Goal: Communication & Community: Answer question/provide support

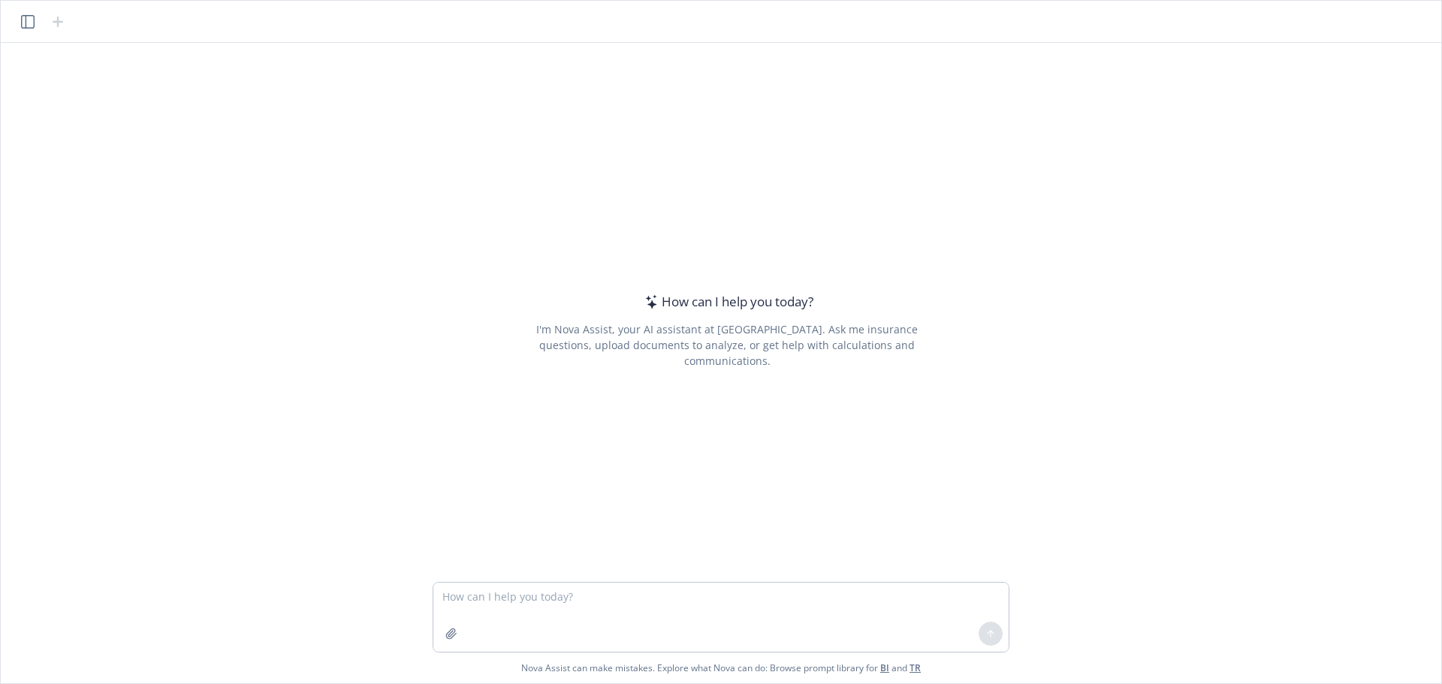
click at [726, 599] on textarea at bounding box center [720, 617] width 575 height 69
type textarea "m"
click at [615, 600] on textarea "make this more polished." at bounding box center [720, 617] width 575 height 69
paste textarea "I am not sure what the remaining balance is from the $7,000 wellness fund from …"
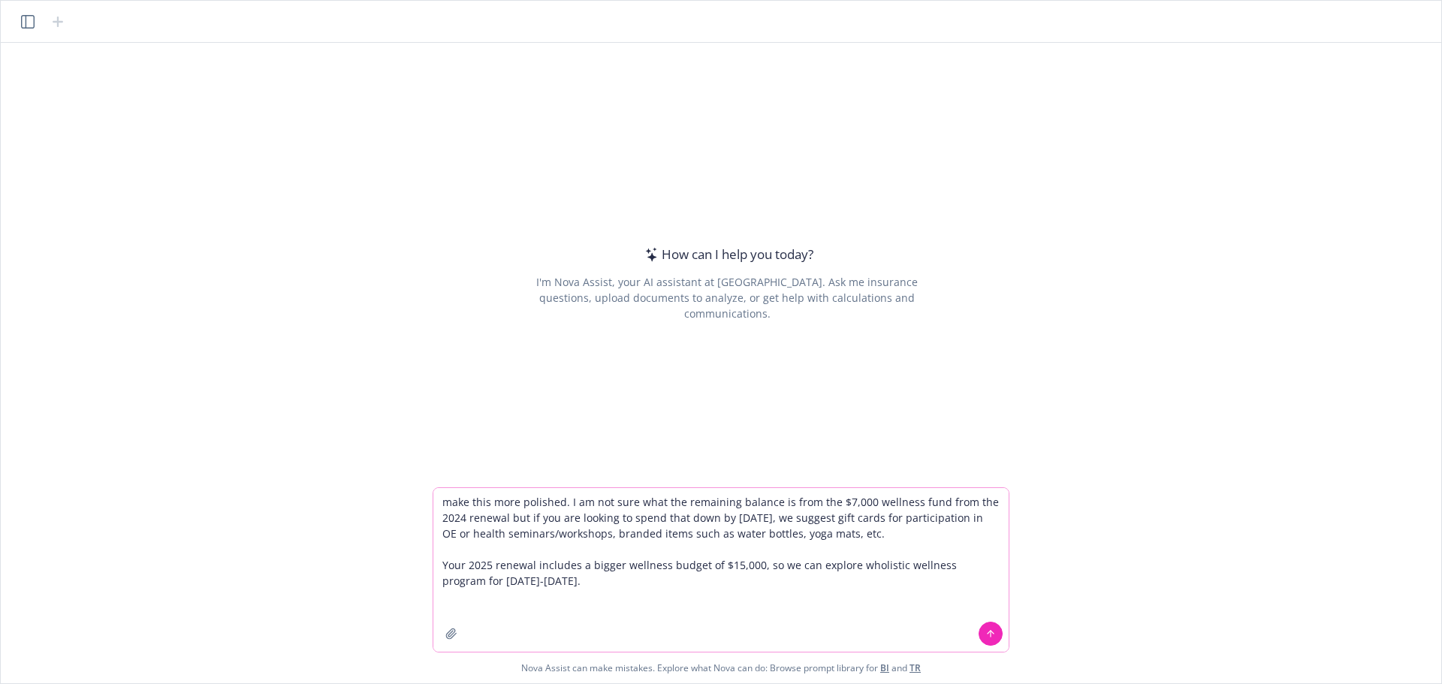
type textarea "make this more polished. I am not sure what the remaining balance is from the $…"
click at [986, 635] on icon at bounding box center [990, 634] width 11 height 11
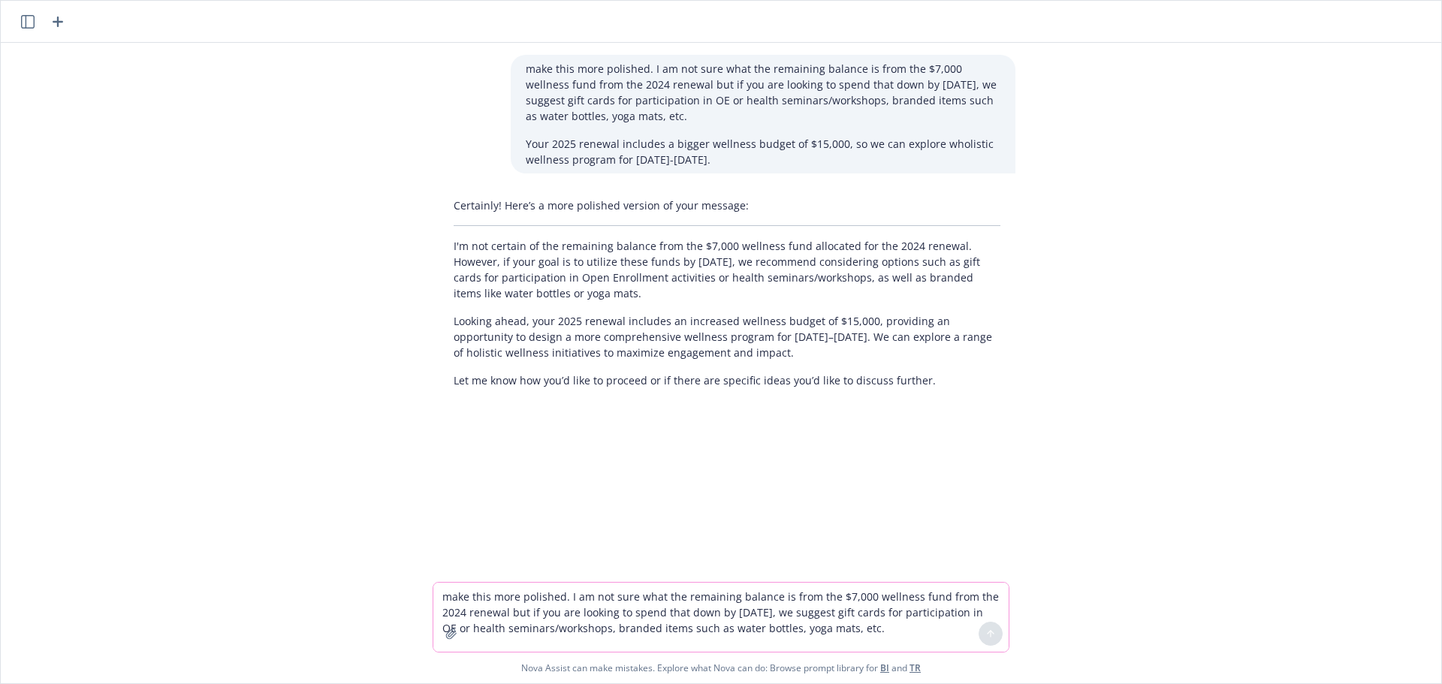
click at [585, 600] on textarea "make this more polished. I am not sure what the remaining balance is from the $…" at bounding box center [720, 617] width 575 height 69
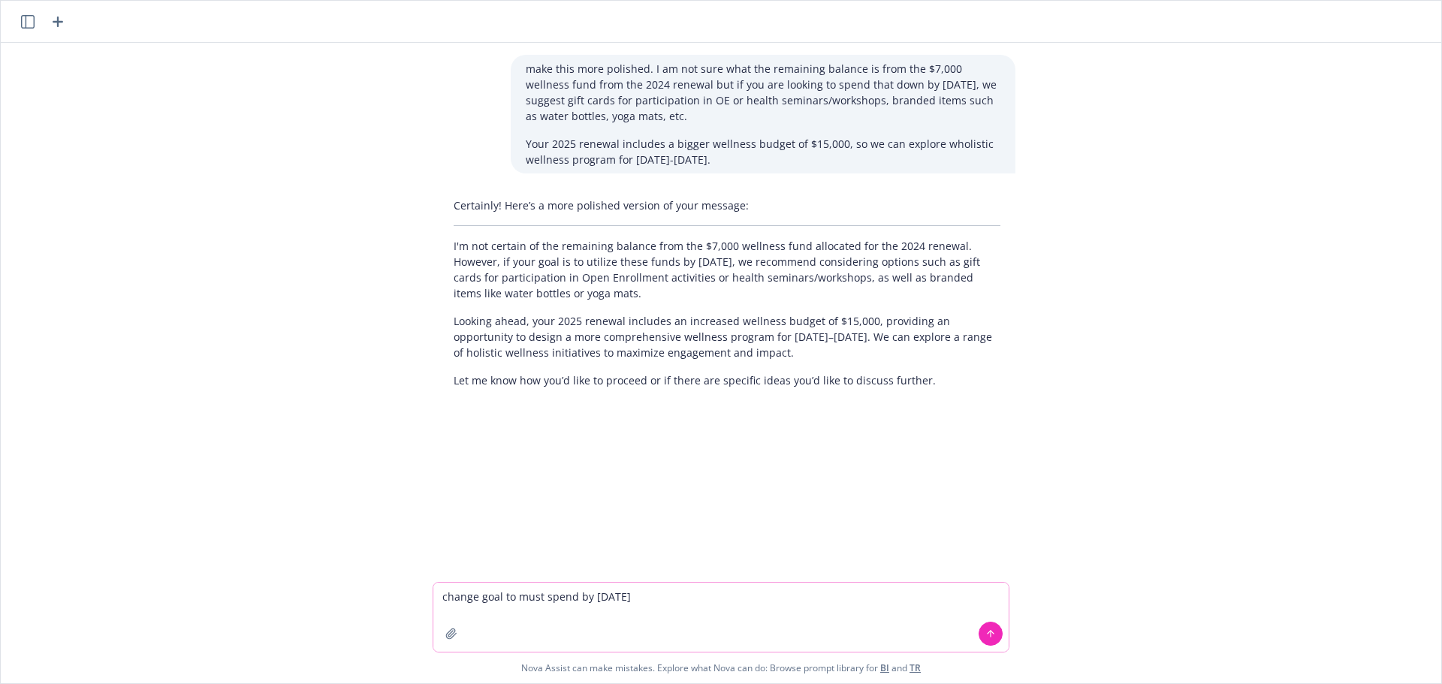
type textarea "change goal to must spend by [DATE]"
click at [985, 641] on button at bounding box center [990, 634] width 24 height 24
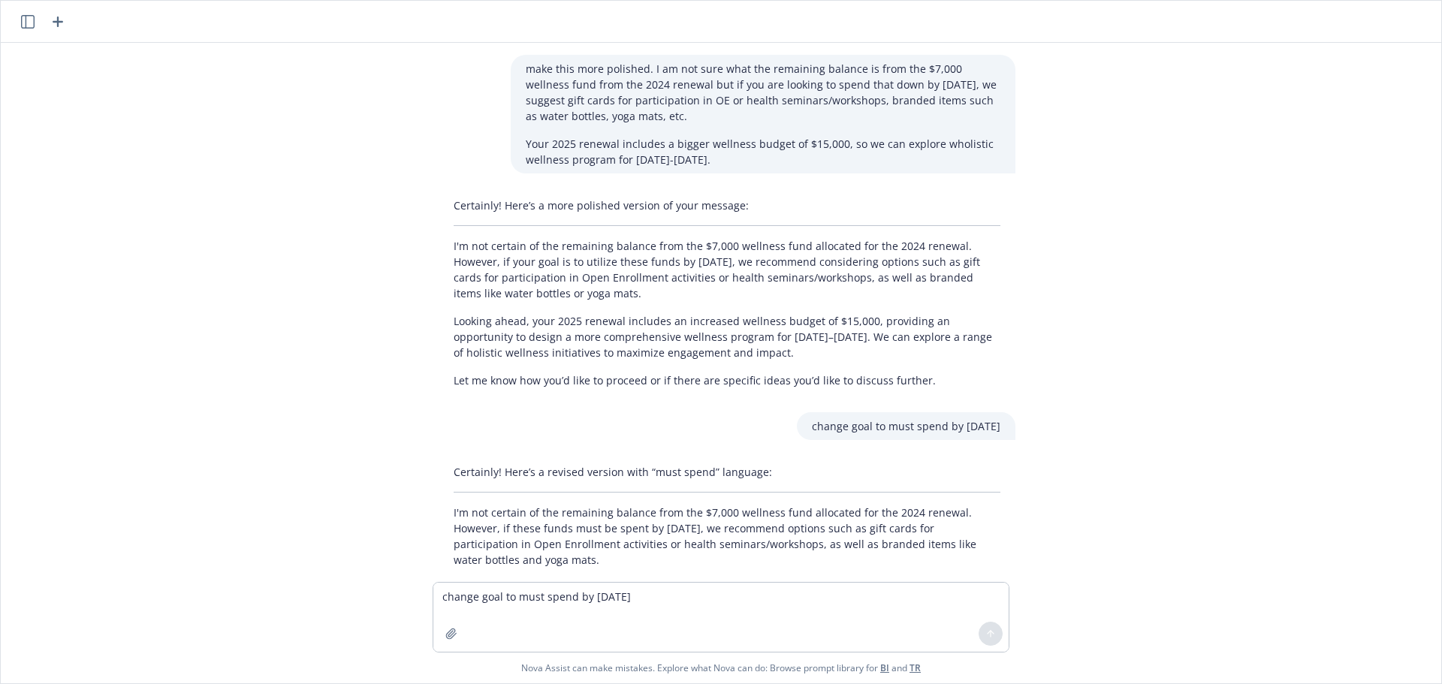
scroll to position [115, 0]
